Goal: Information Seeking & Learning: Learn about a topic

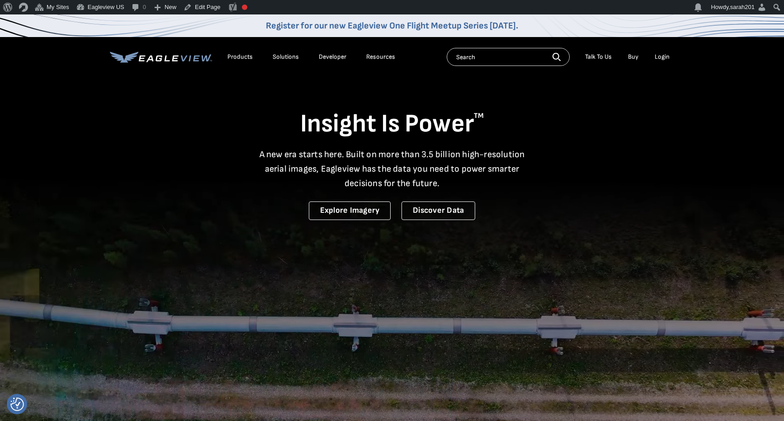
drag, startPoint x: 0, startPoint y: 0, endPoint x: 244, endPoint y: 59, distance: 251.3
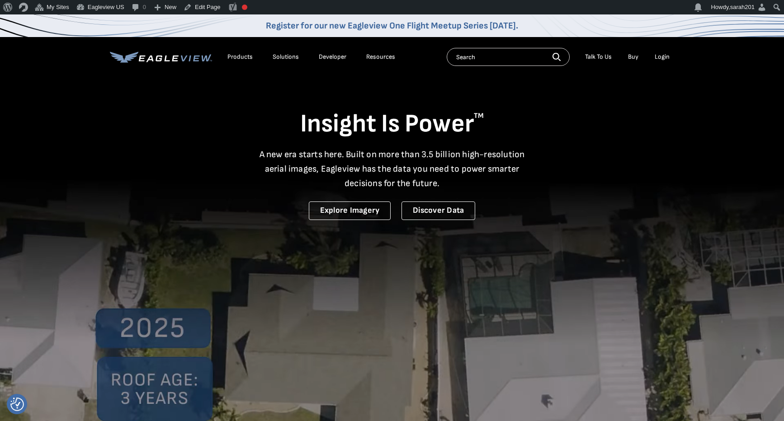
click at [244, 59] on div "Products" at bounding box center [239, 57] width 25 height 8
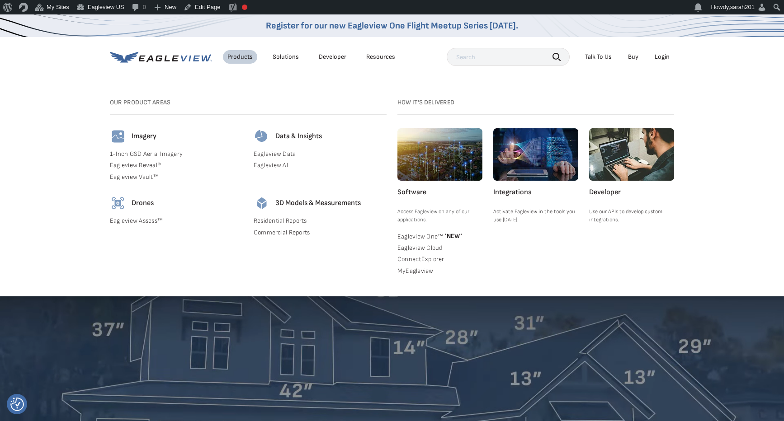
click at [147, 166] on link "Eagleview Reveal®" at bounding box center [176, 165] width 133 height 8
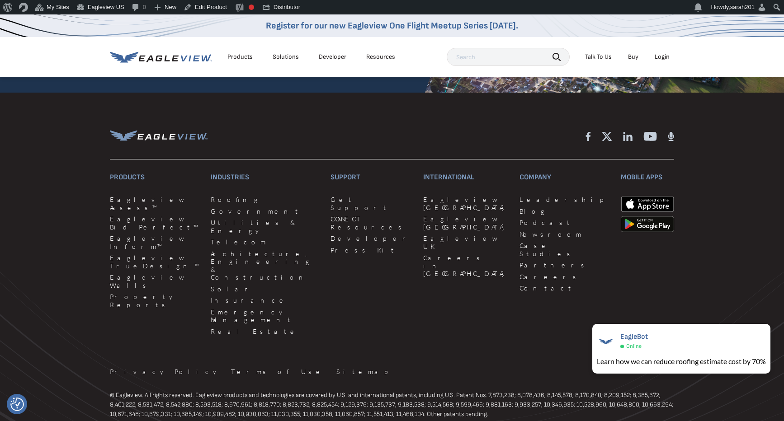
scroll to position [2214, 0]
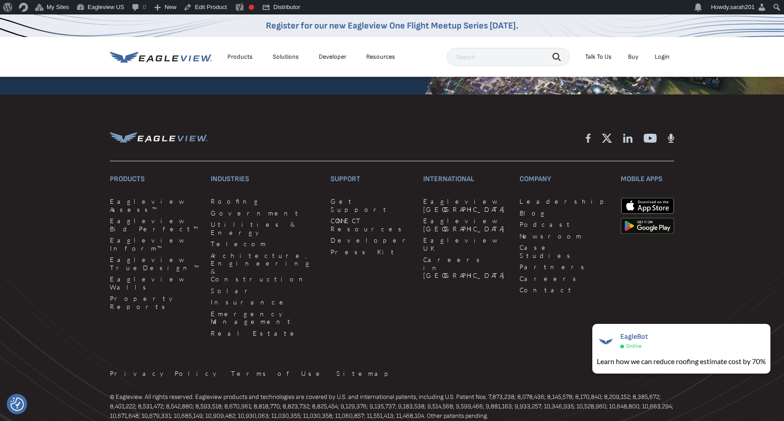
click at [246, 55] on div "Products" at bounding box center [239, 57] width 25 height 8
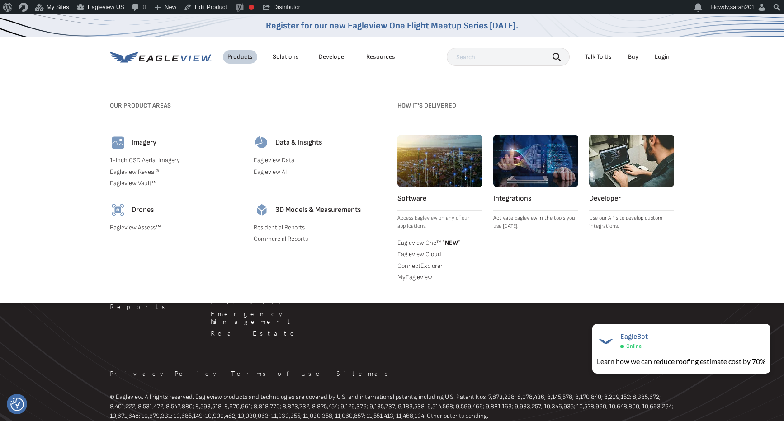
scroll to position [2209, 0]
click at [275, 227] on link "Residential Reports" at bounding box center [320, 228] width 133 height 8
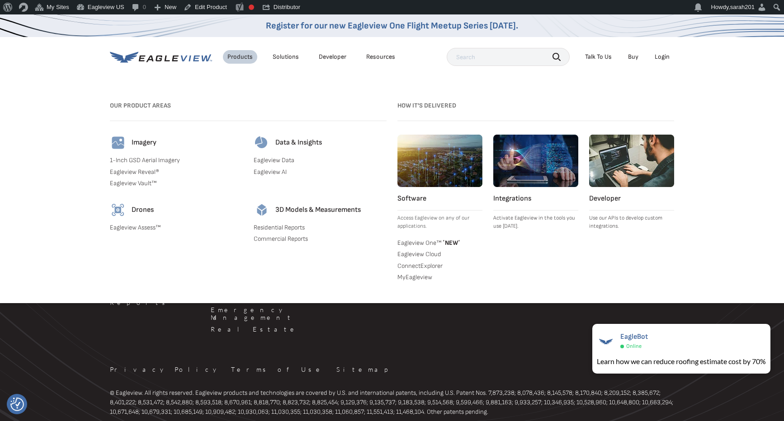
scroll to position [2219, 0]
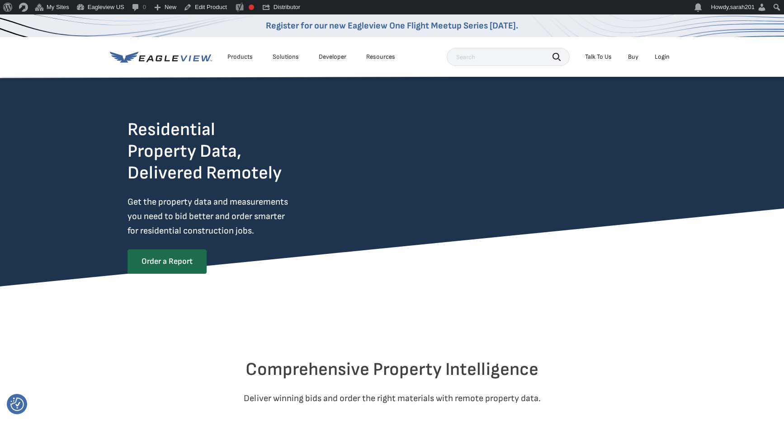
click at [231, 57] on div "Products" at bounding box center [239, 57] width 25 height 8
